Goal: Use online tool/utility: Use online tool/utility

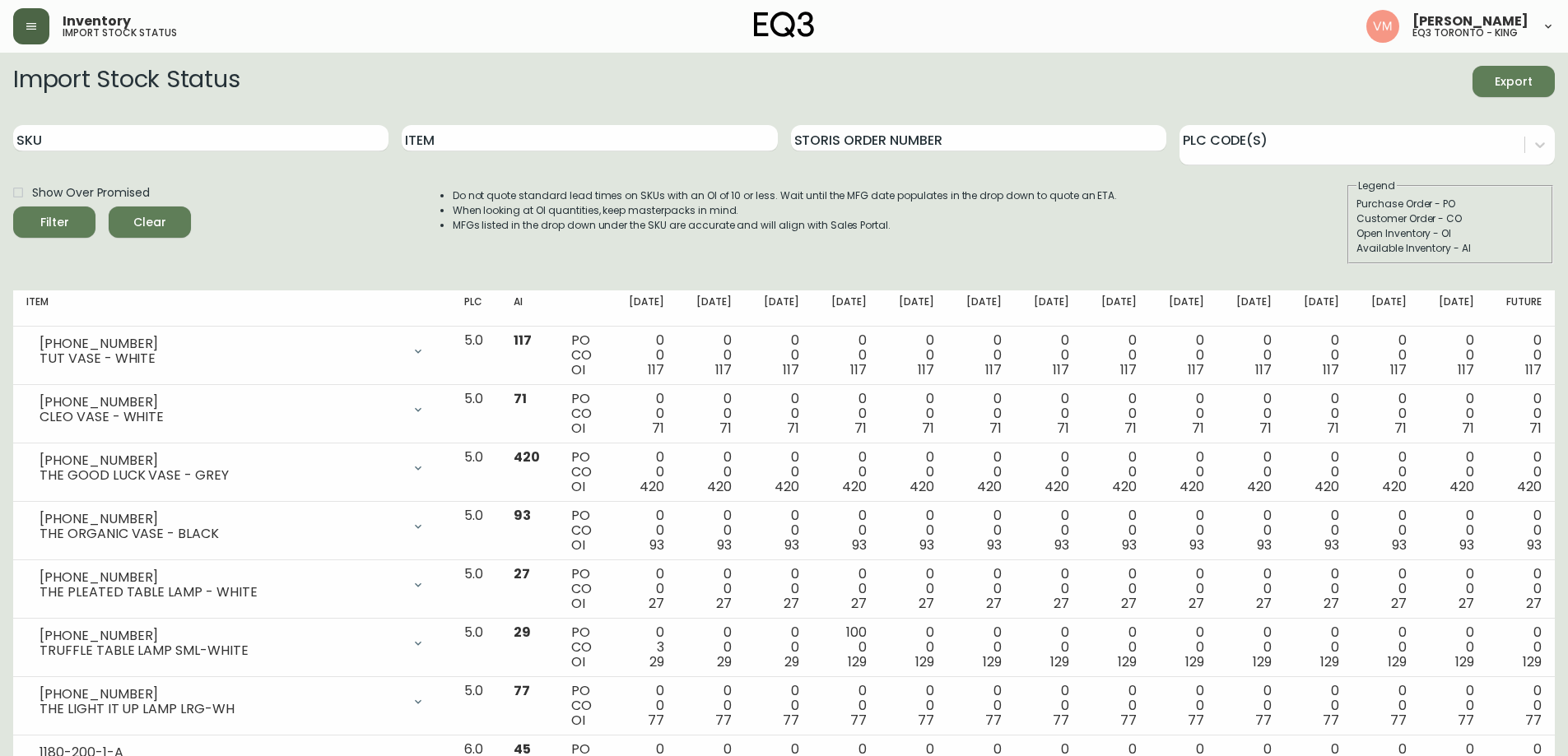
click at [26, 29] on icon "button" at bounding box center [31, 26] width 10 height 7
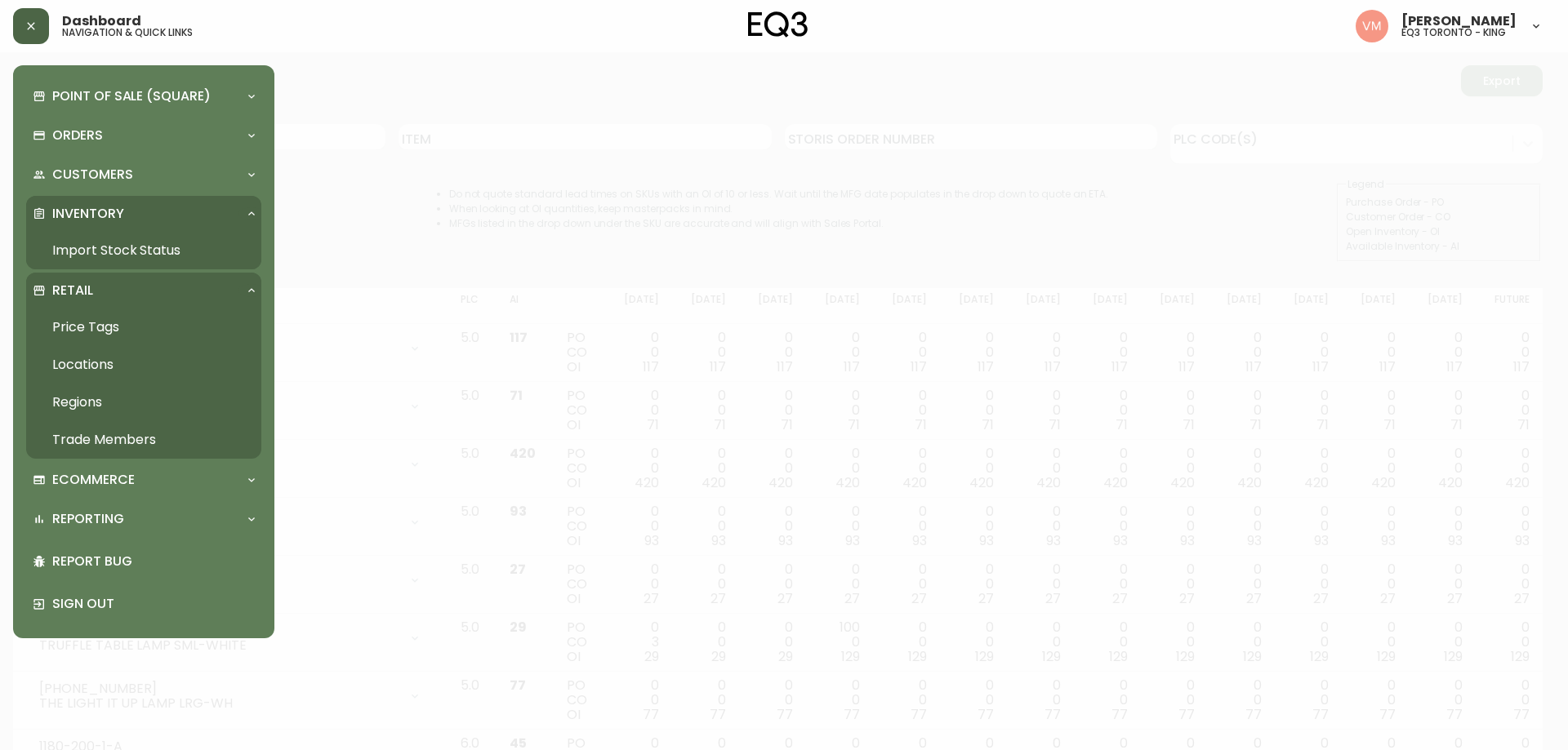
click at [96, 323] on link "Price Tags" at bounding box center [144, 327] width 235 height 38
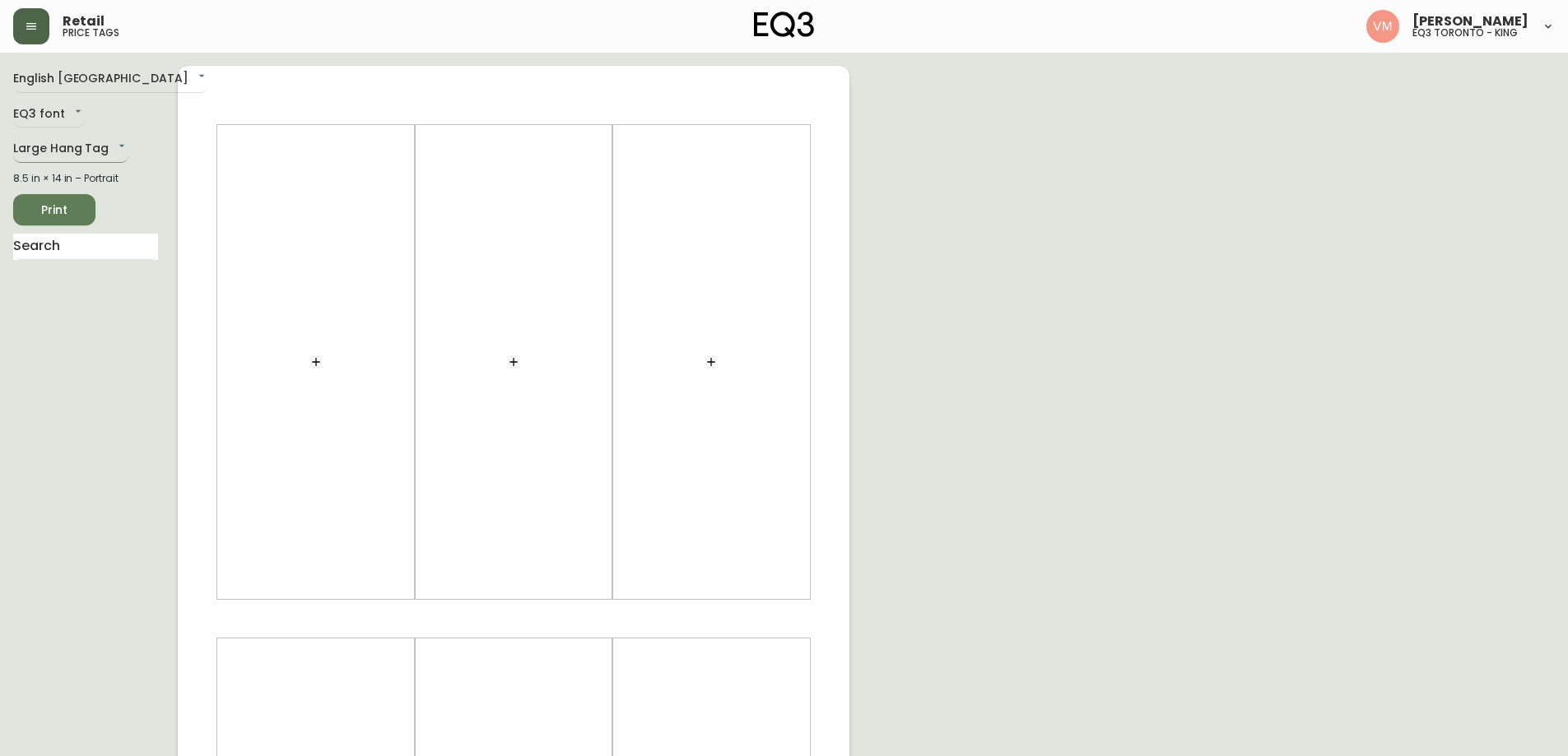
click at [111, 143] on body "Retail price tags [PERSON_NAME] eq3 [GEOGRAPHIC_DATA] - king English Canada en_…" at bounding box center [784, 586] width 1568 height 1172
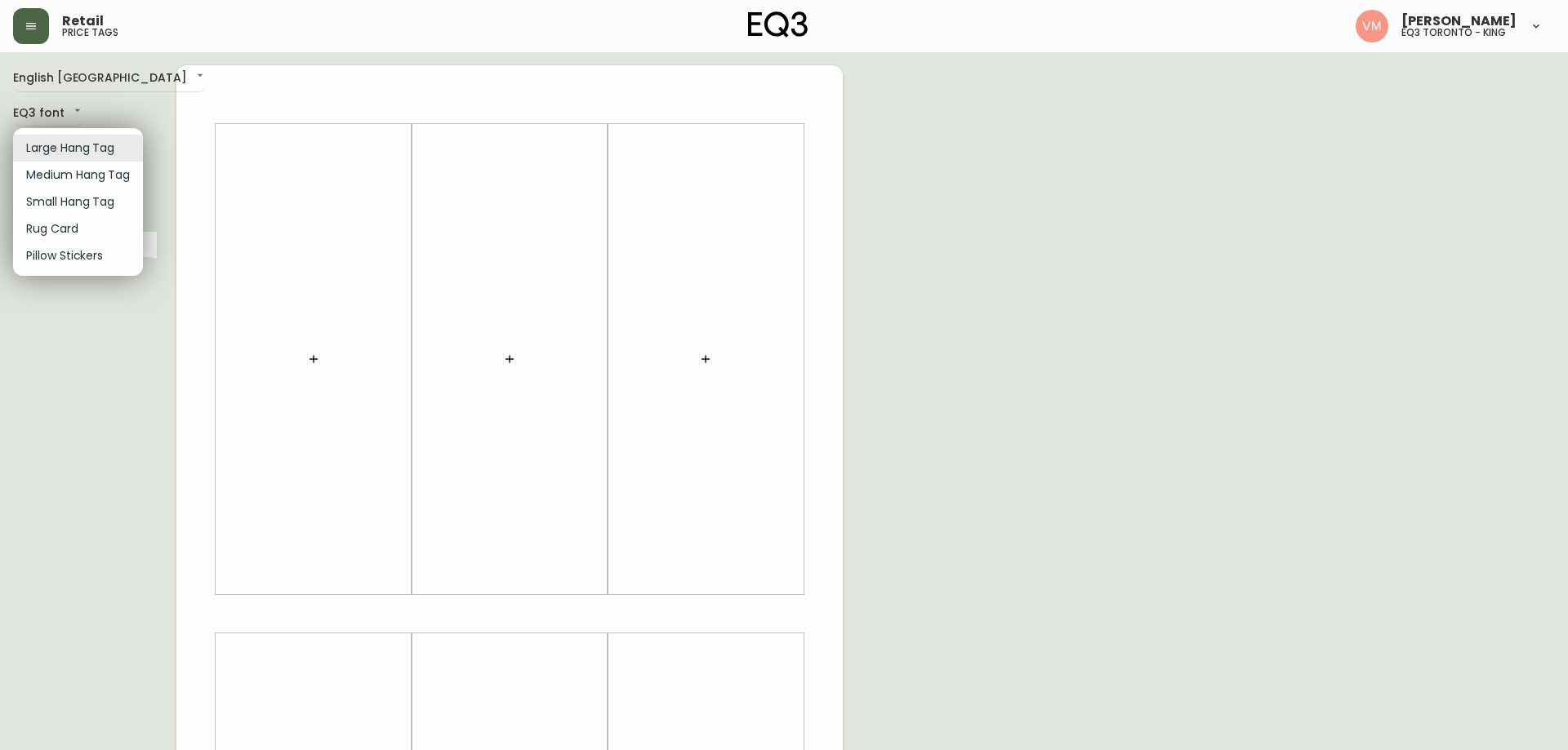
click at [97, 202] on li "Small Hang Tag" at bounding box center [78, 202] width 130 height 27
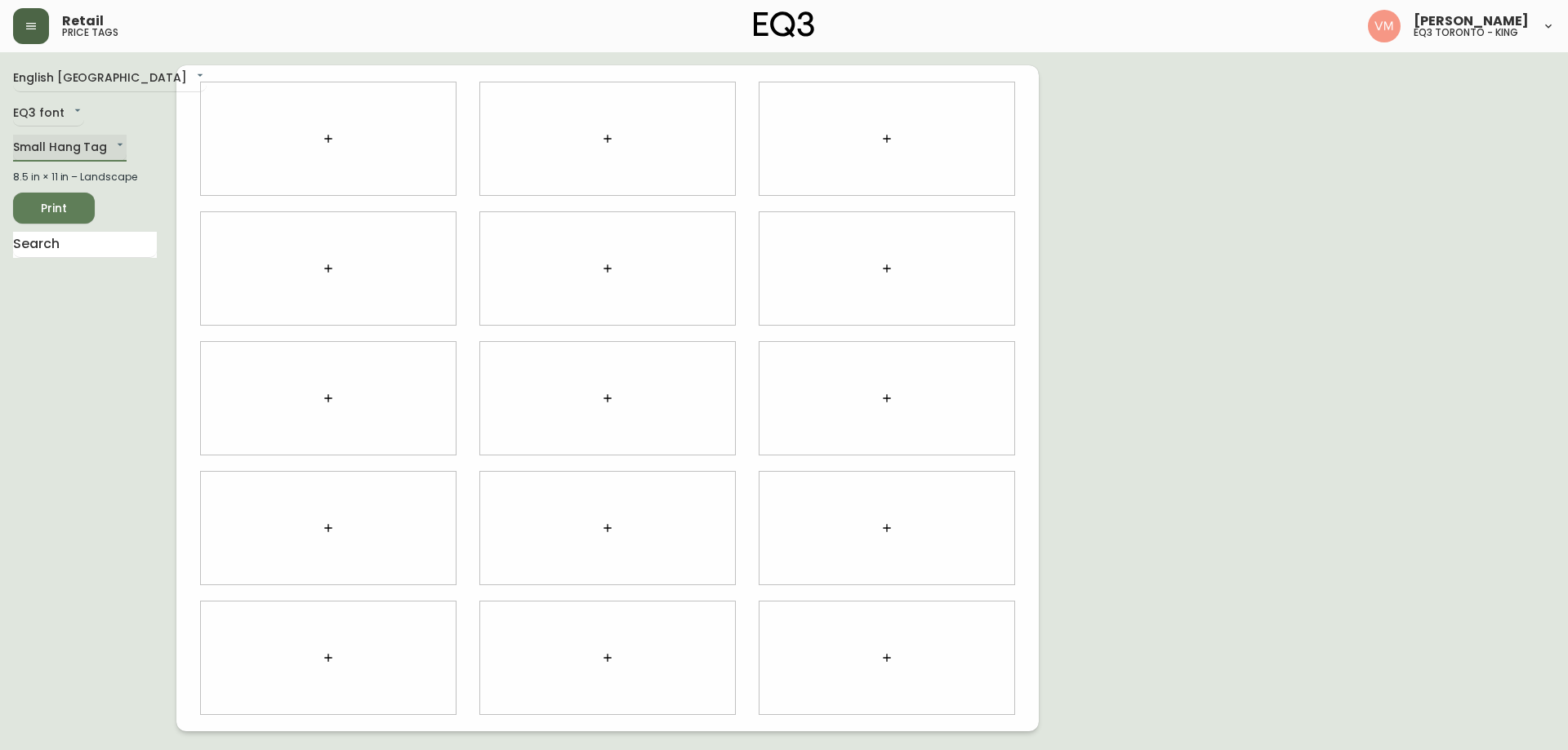
type input "small"
click at [328, 142] on icon "button" at bounding box center [328, 139] width 8 height 8
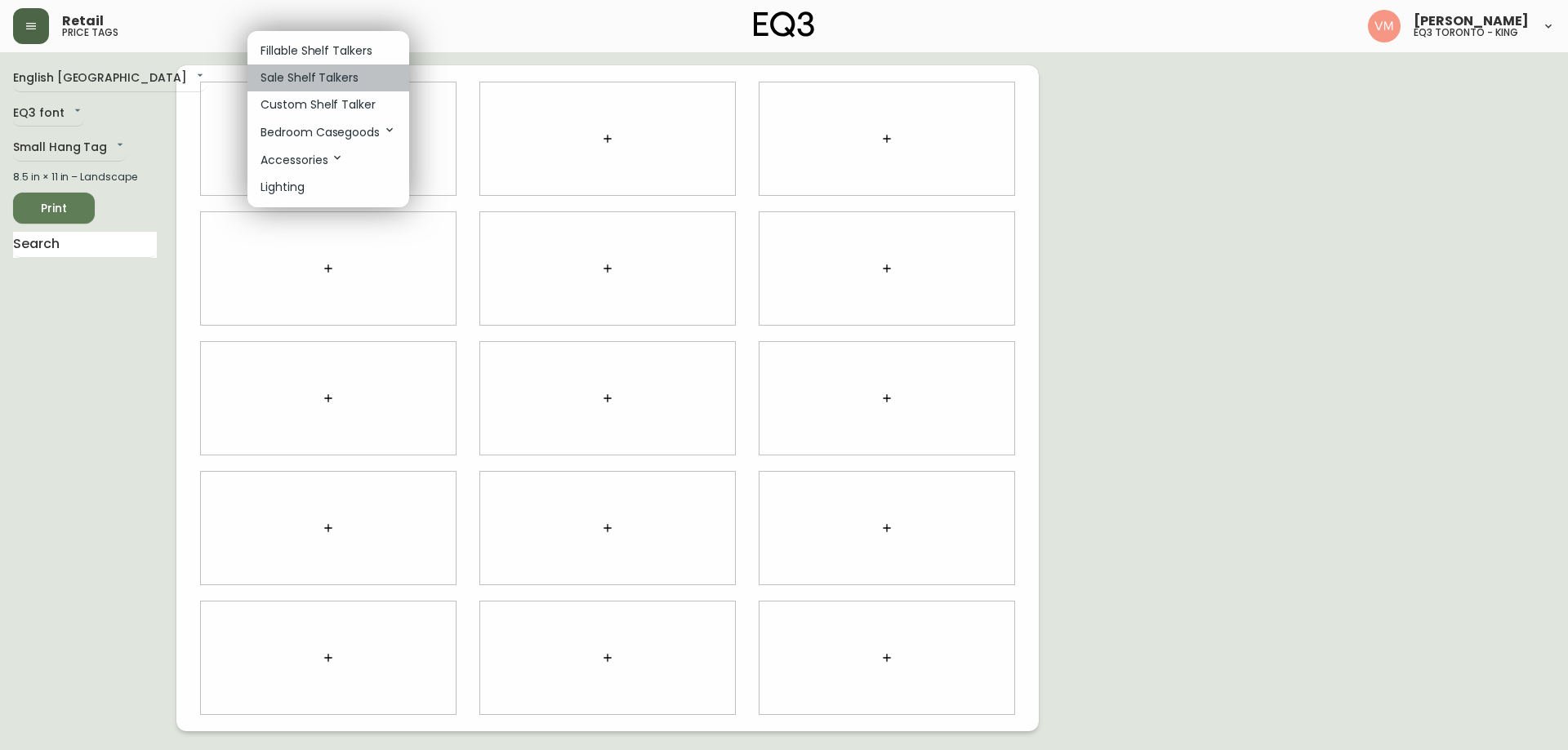
click at [333, 75] on p "Sale Shelf Talkers" at bounding box center [310, 78] width 98 height 17
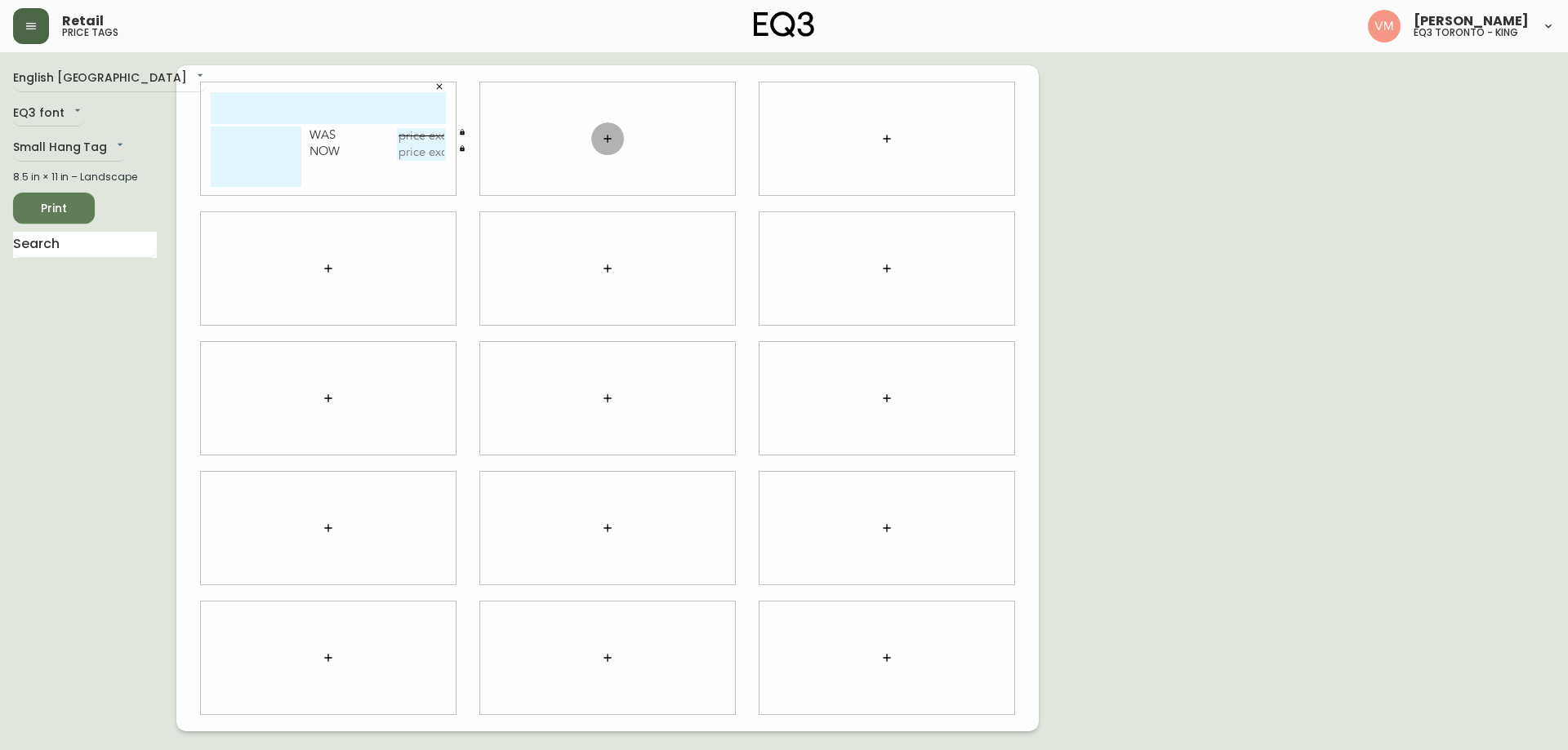
click at [604, 137] on icon "button" at bounding box center [608, 139] width 14 height 13
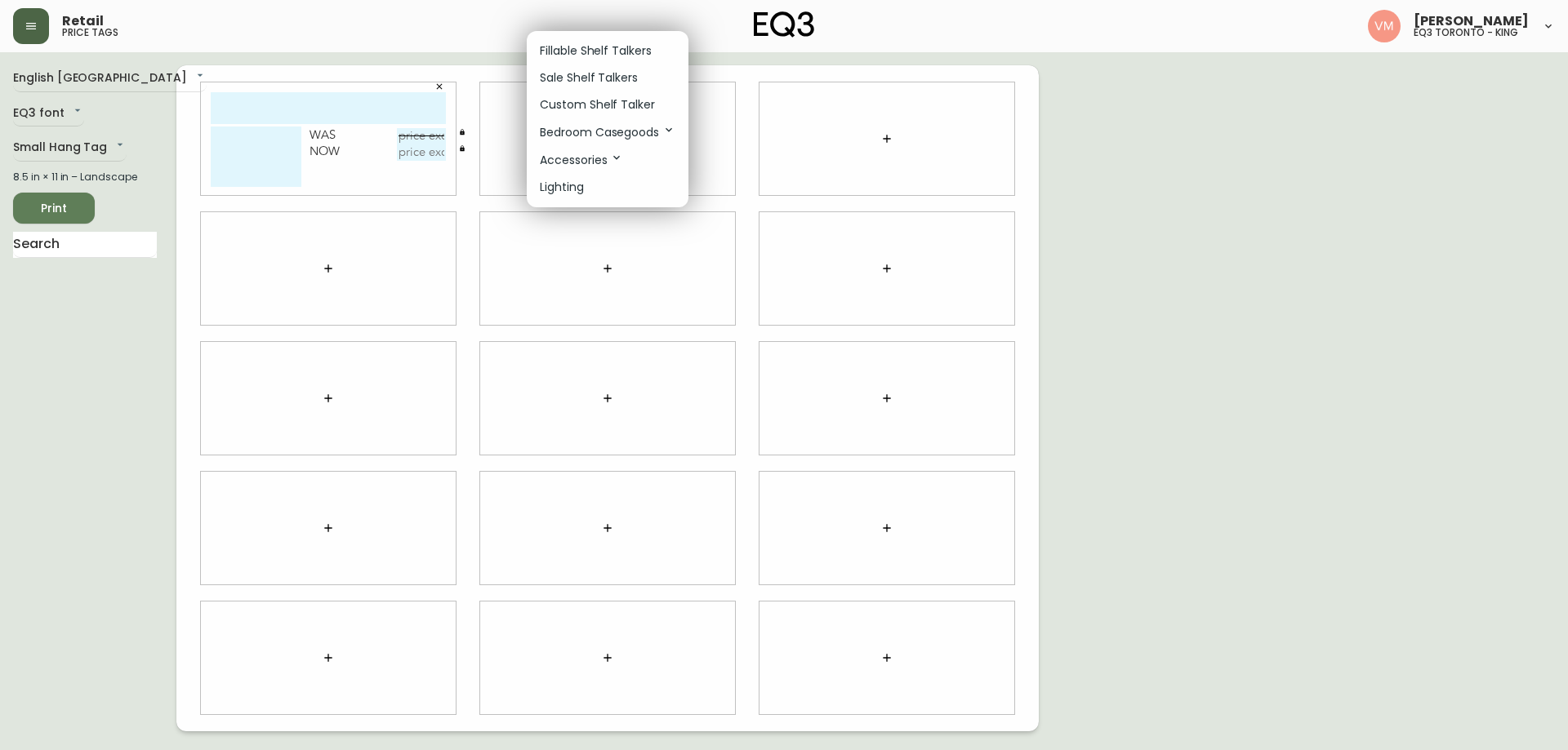
click at [583, 91] on li "Sale Shelf Talkers" at bounding box center [608, 78] width 162 height 27
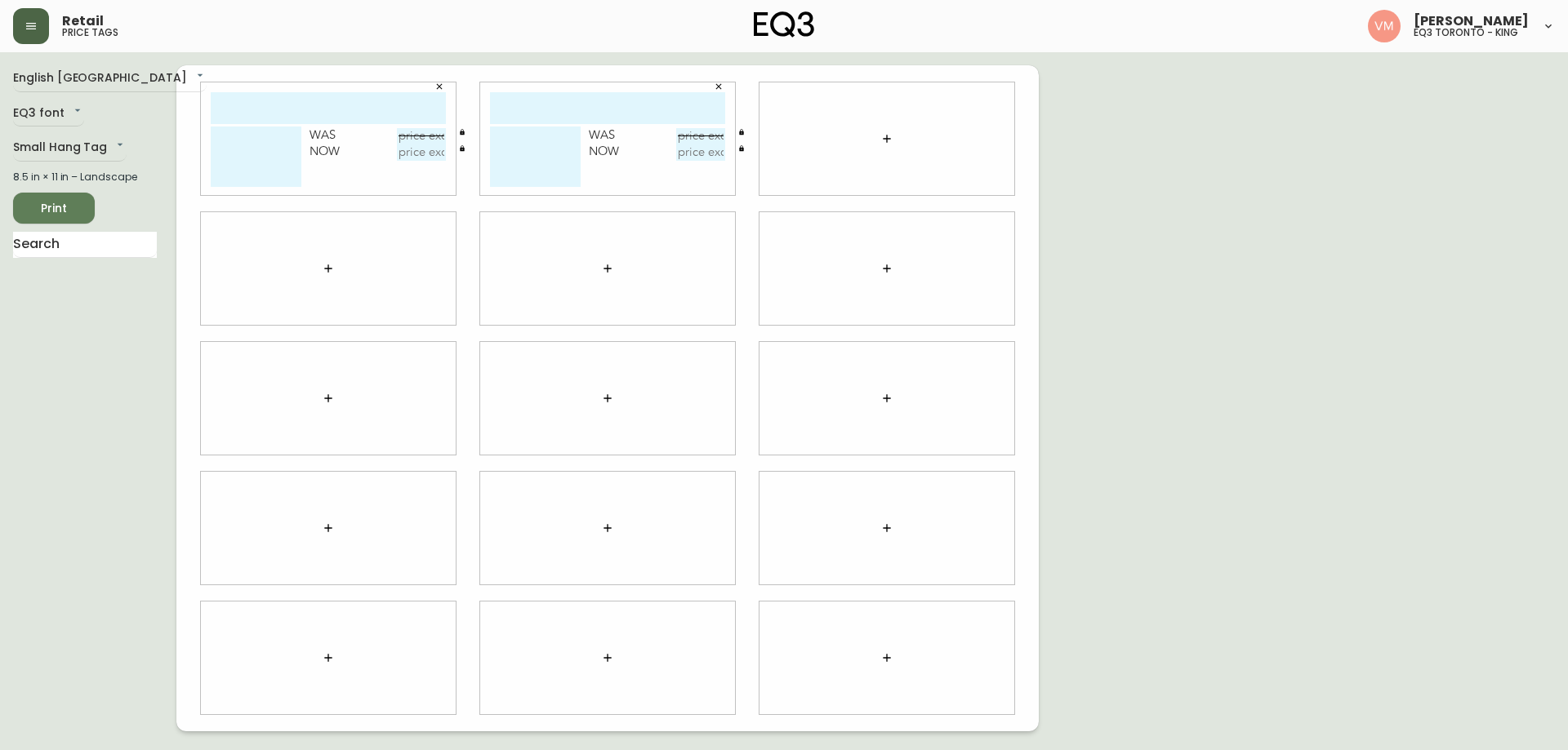
click at [370, 93] on input "text" at bounding box center [329, 108] width 235 height 32
type input "GROVE"
click at [571, 105] on input "text" at bounding box center [608, 108] width 235 height 32
type input "CIBO"
click at [241, 141] on textarea at bounding box center [257, 156] width 91 height 61
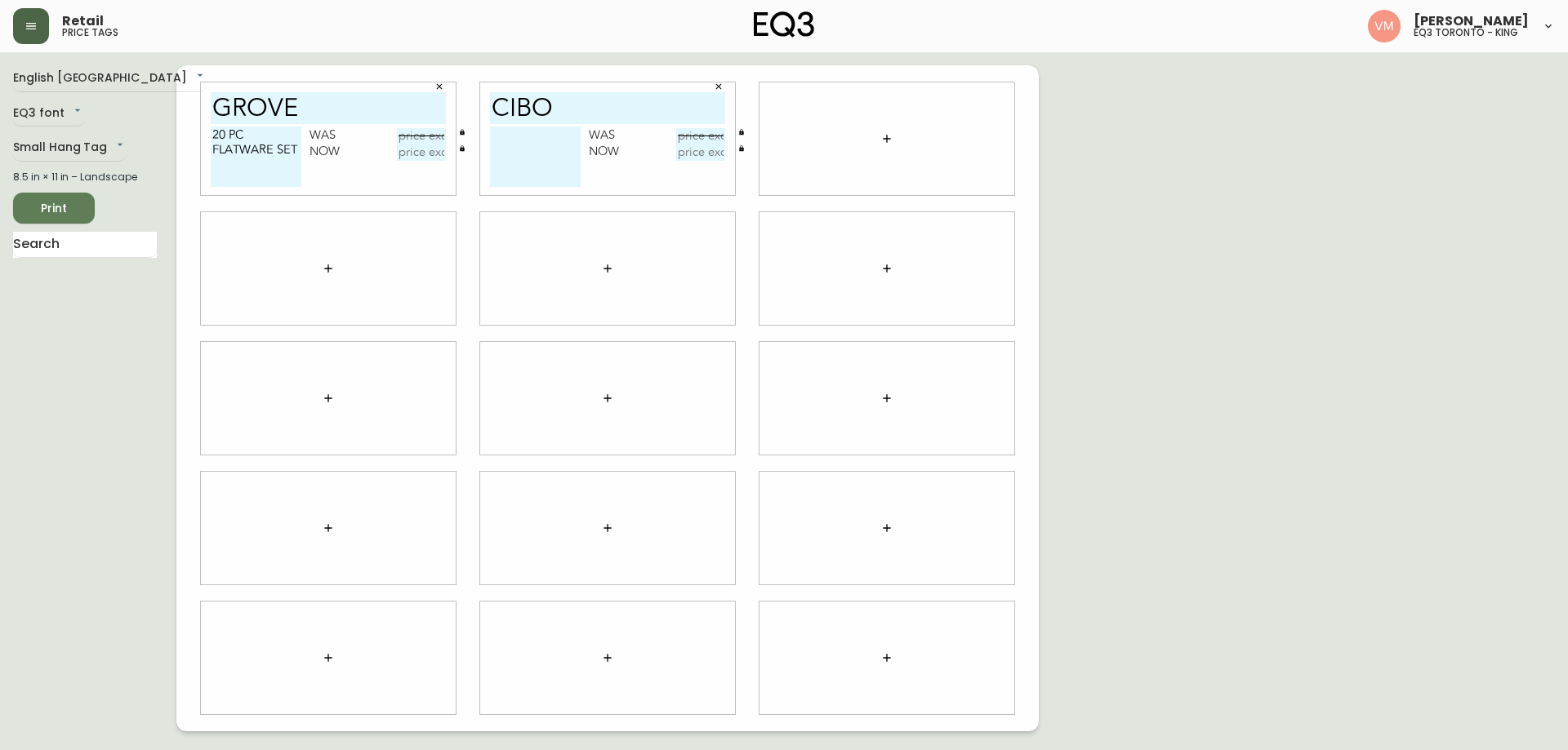
type textarea "20 PC FLATWARE SET"
drag, startPoint x: 210, startPoint y: 133, endPoint x: 254, endPoint y: 145, distance: 45.6
click at [258, 144] on div "GROVE 20 PC FLATWARE SET Was Now" at bounding box center [328, 139] width 255 height 113
drag, startPoint x: 212, startPoint y: 132, endPoint x: 294, endPoint y: 156, distance: 85.4
click at [294, 156] on textarea "20 PC FLATWARE SET" at bounding box center [257, 156] width 91 height 61
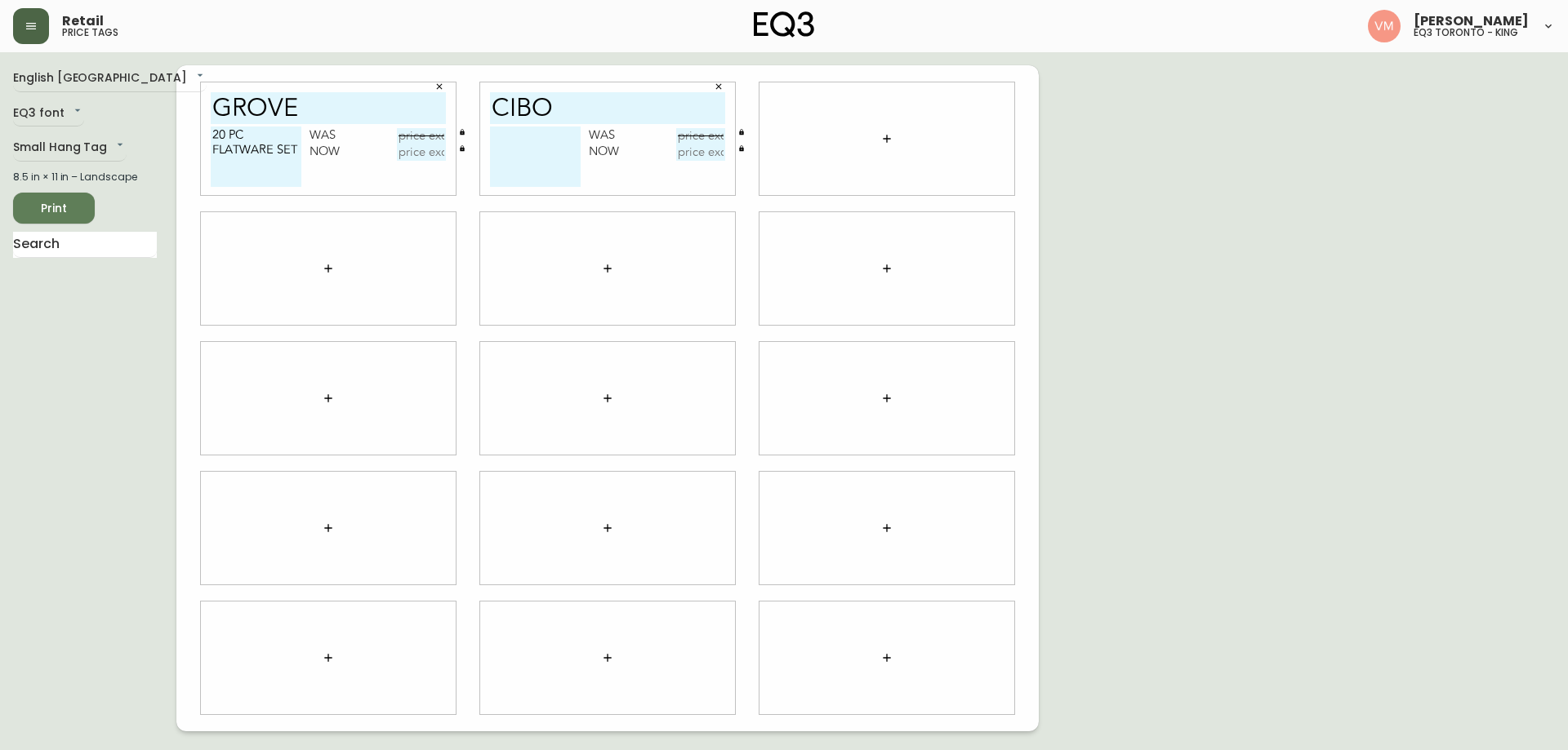
click at [516, 147] on textarea at bounding box center [535, 156] width 91 height 61
paste textarea "20 PC FLATWARE SET"
type textarea "20 PC FLATWARE SET"
click at [698, 137] on input "text" at bounding box center [700, 136] width 49 height 16
type input "$119.99"
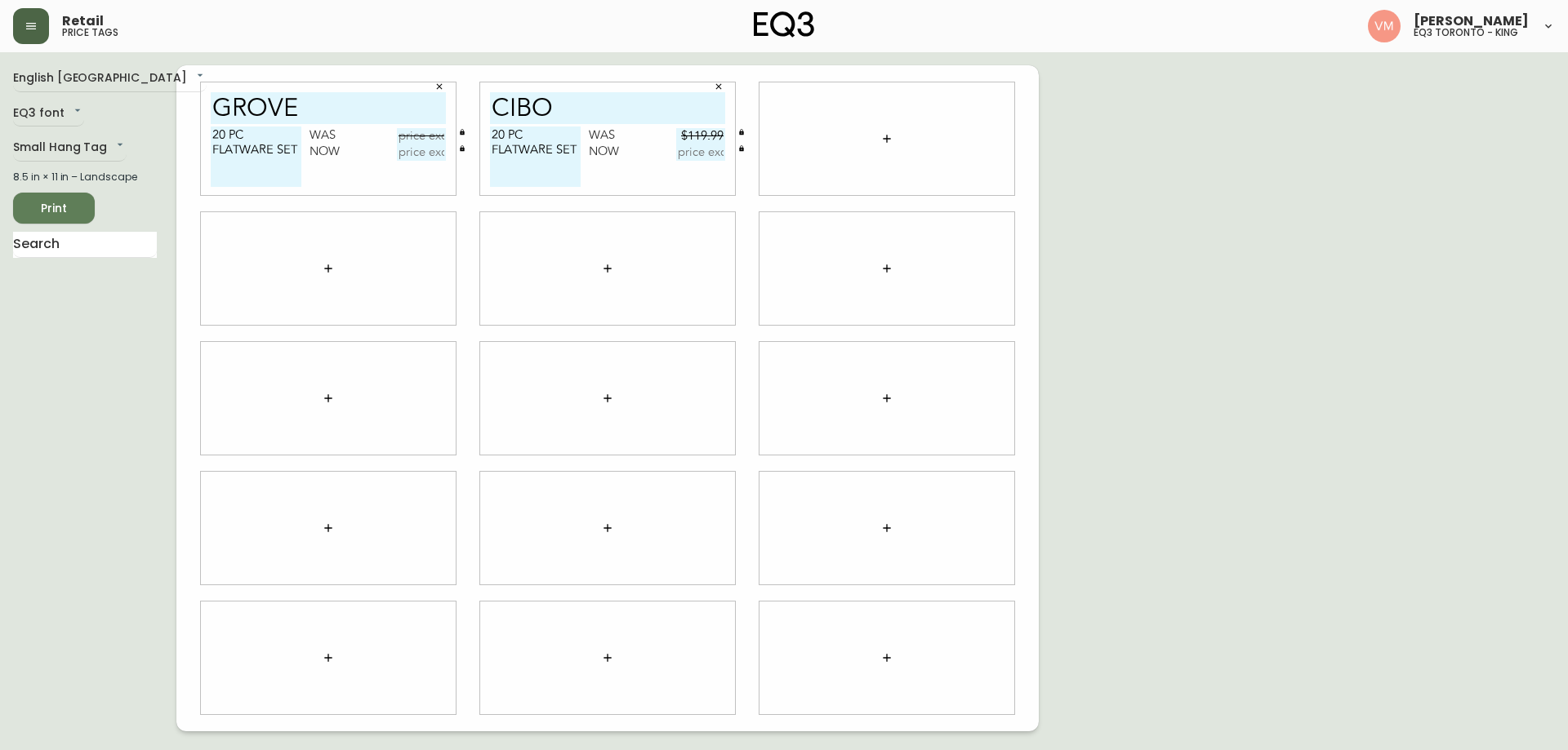
click at [423, 133] on input "text" at bounding box center [421, 136] width 49 height 16
type input "$179.99"
click at [425, 152] on input "text" at bounding box center [421, 152] width 49 height 16
type input "$89.95"
click at [707, 152] on input "text" at bounding box center [700, 152] width 49 height 16
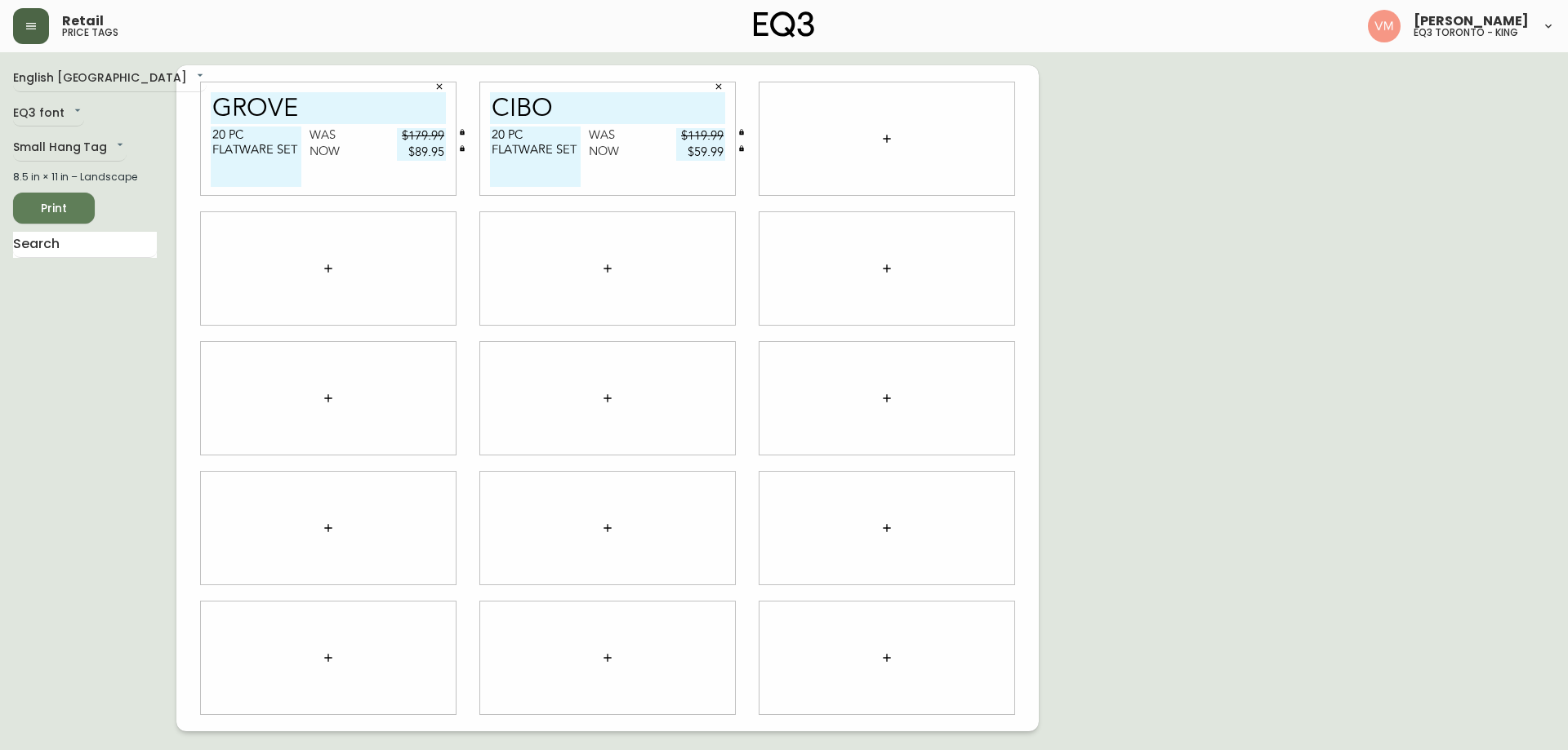
type input "$59.99"
click at [77, 203] on span "Print" at bounding box center [54, 208] width 56 height 20
click at [18, 24] on button "button" at bounding box center [31, 25] width 36 height 36
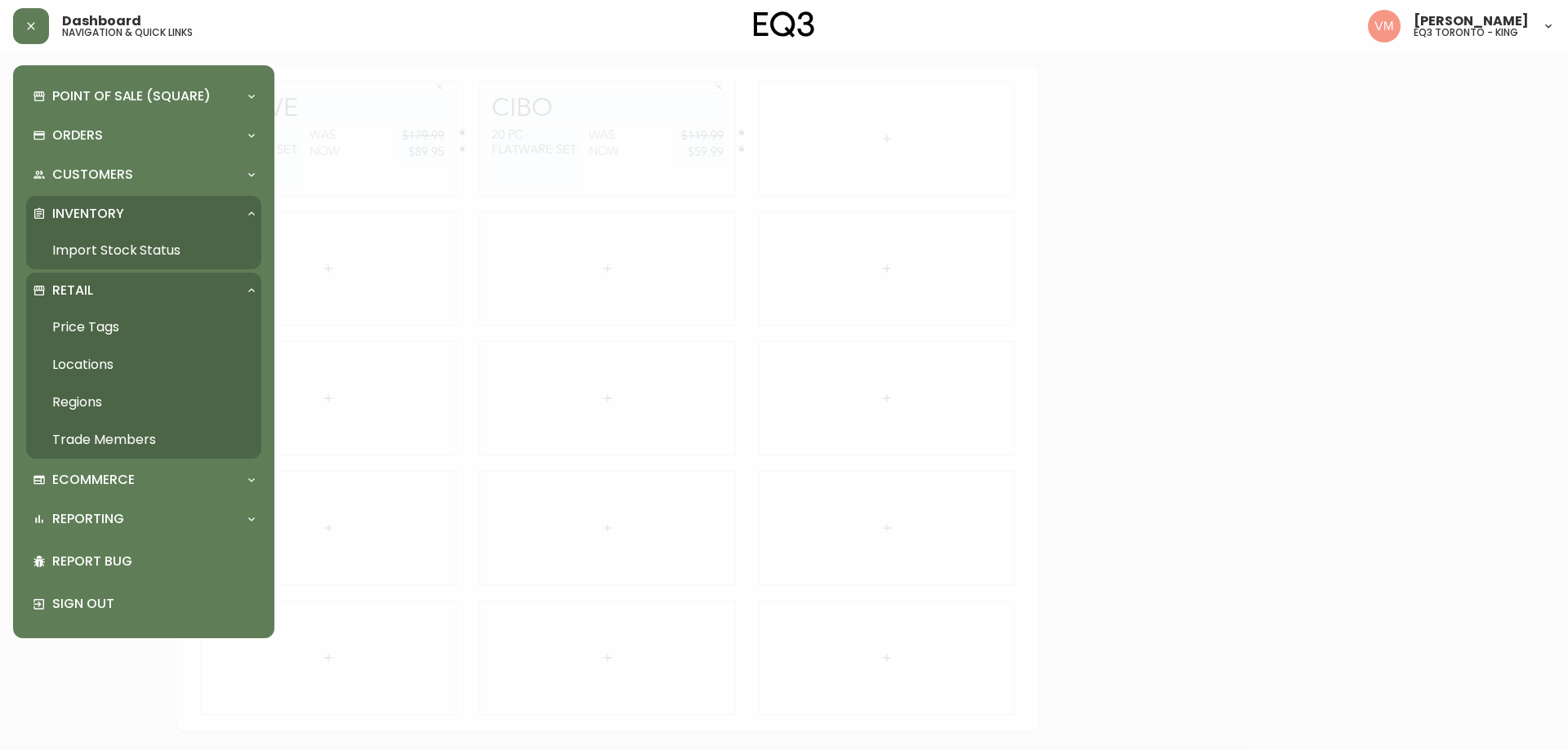
click at [147, 244] on link "Import Stock Status" at bounding box center [144, 251] width 235 height 38
